Goal: Task Accomplishment & Management: Manage account settings

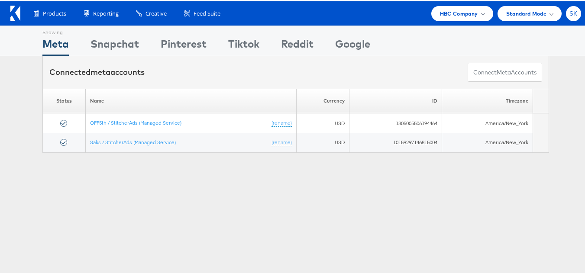
click at [570, 11] on span "SK" at bounding box center [574, 13] width 8 height 6
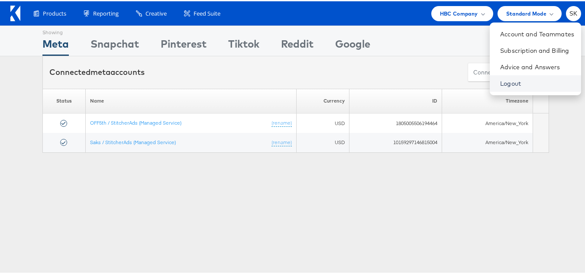
click at [500, 84] on link "Logout" at bounding box center [537, 82] width 74 height 9
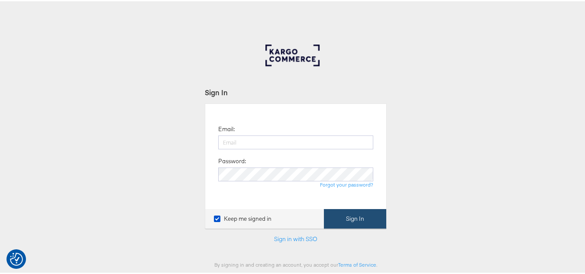
type input "[PERSON_NAME][EMAIL_ADDRESS][DOMAIN_NAME]"
click at [356, 211] on button "Sign In" at bounding box center [355, 217] width 62 height 19
